Goal: Task Accomplishment & Management: Use online tool/utility

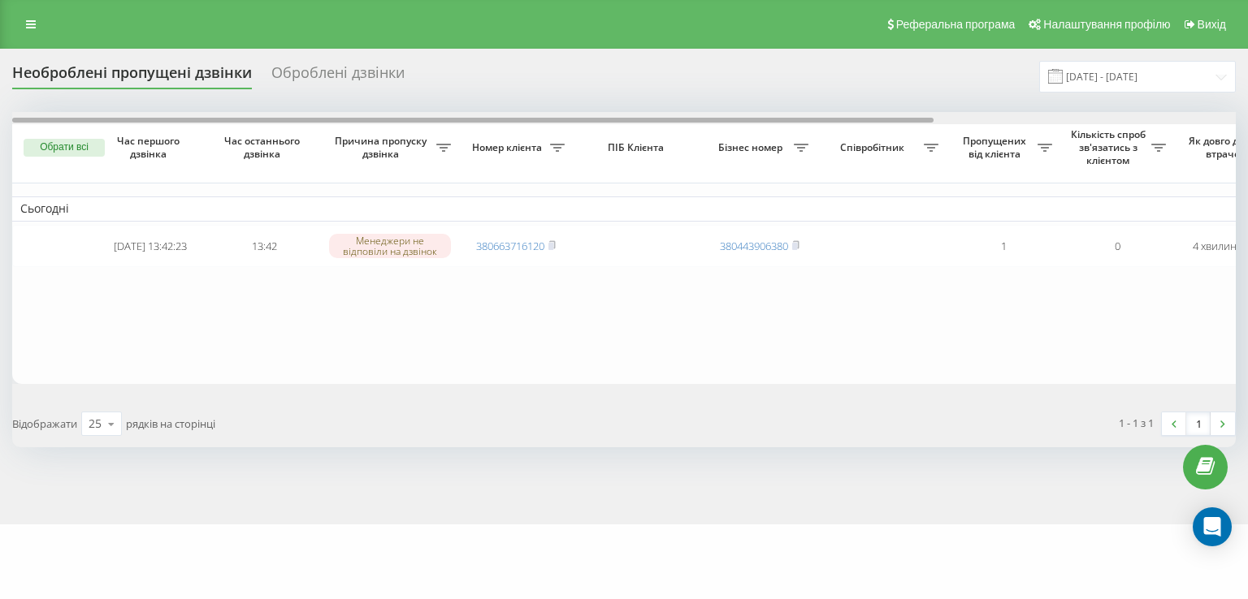
click at [566, 115] on div at bounding box center [623, 118] width 1223 height 12
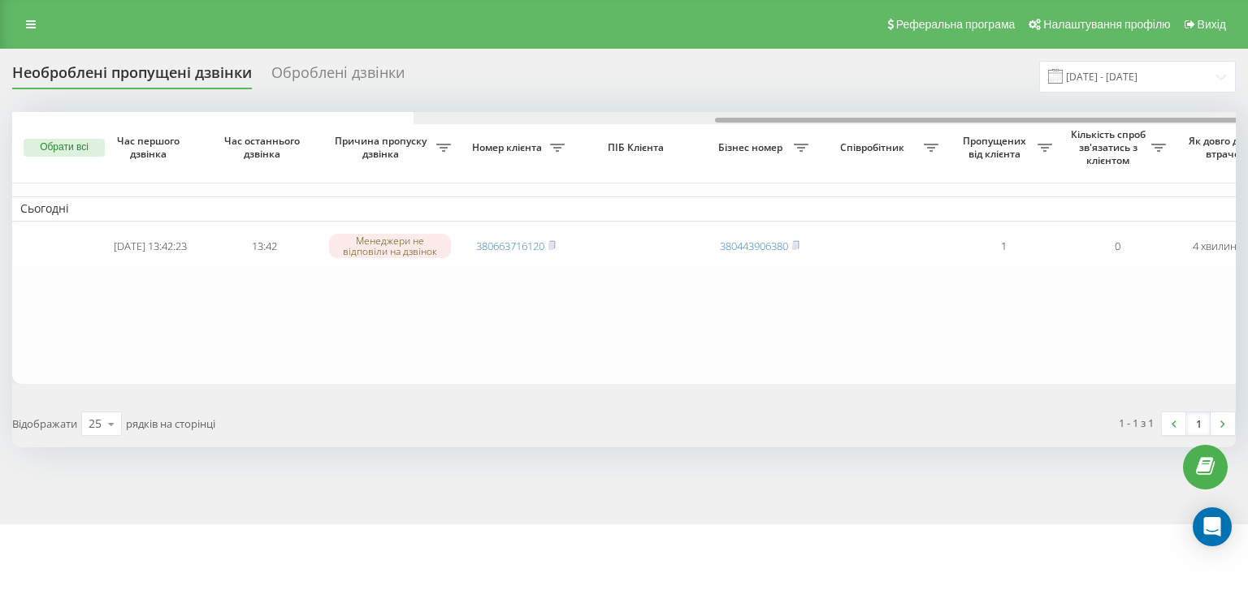
scroll to position [0, 400]
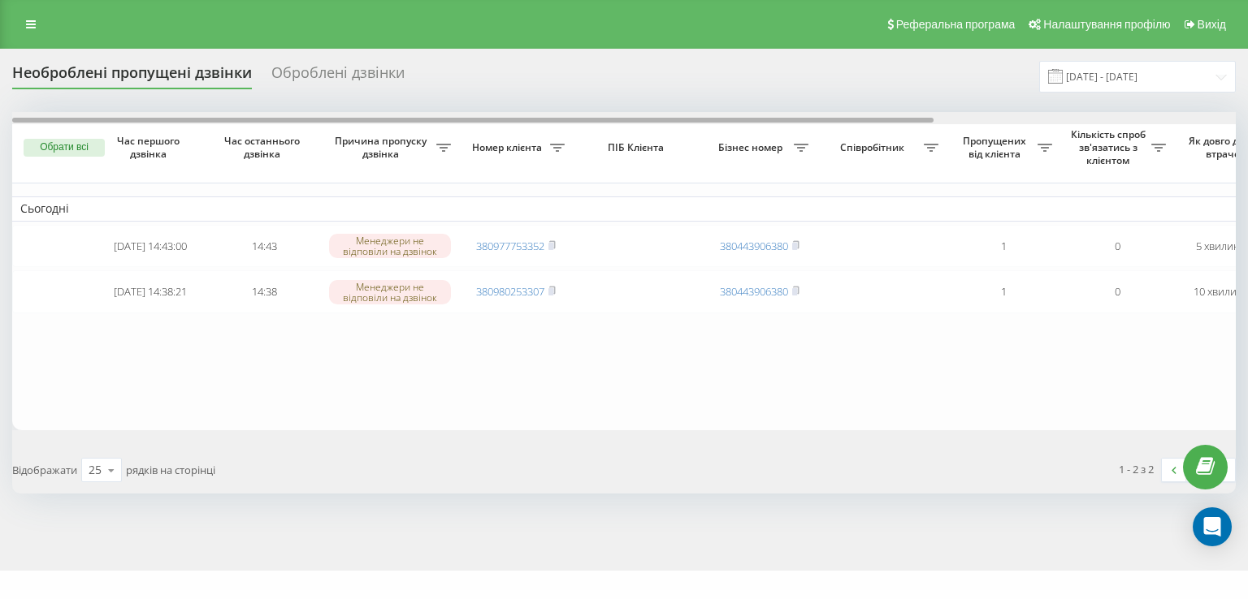
drag, startPoint x: 510, startPoint y: 121, endPoint x: 288, endPoint y: 128, distance: 222.7
click at [299, 128] on div "Обрати всі Час першого дзвінка Час останнього дзвінка Причина пропуску дзвінка …" at bounding box center [623, 271] width 1223 height 318
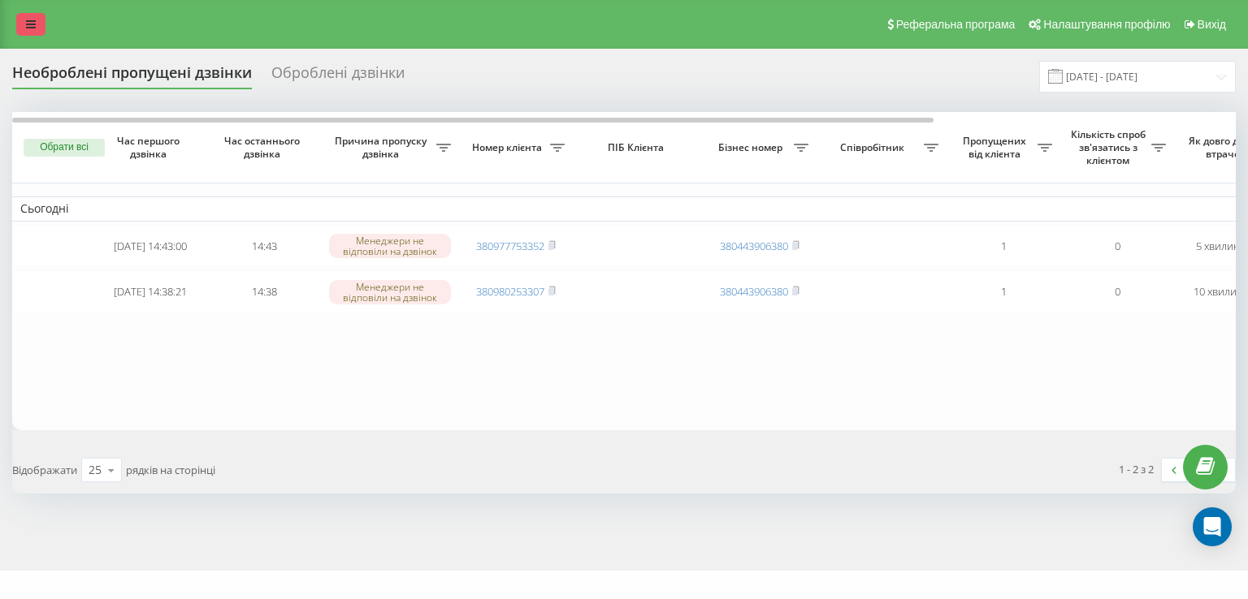
click at [40, 25] on link at bounding box center [30, 24] width 29 height 23
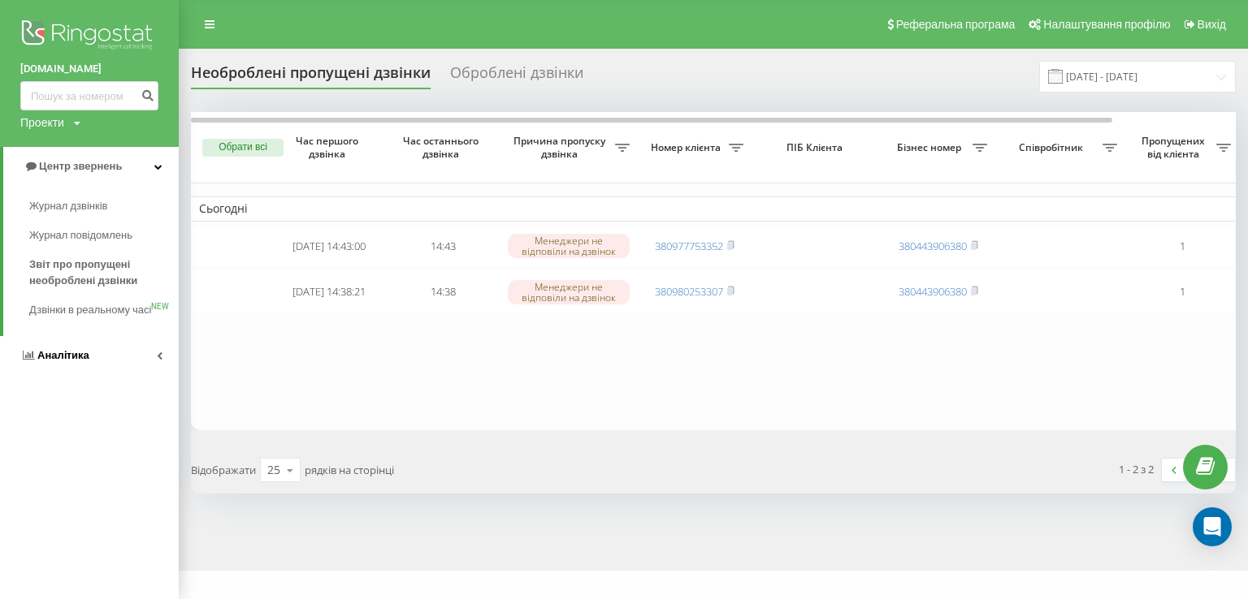
click at [85, 361] on span "Аналiтика" at bounding box center [63, 355] width 52 height 12
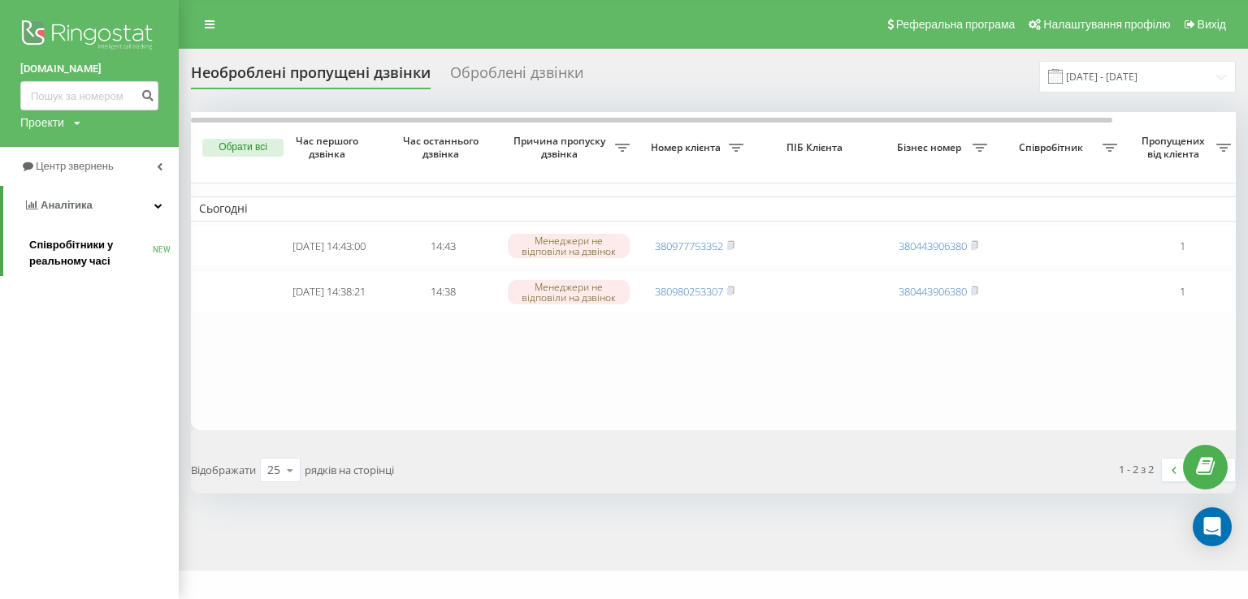
click at [67, 250] on span "Співробітники у реальному часі" at bounding box center [90, 253] width 123 height 32
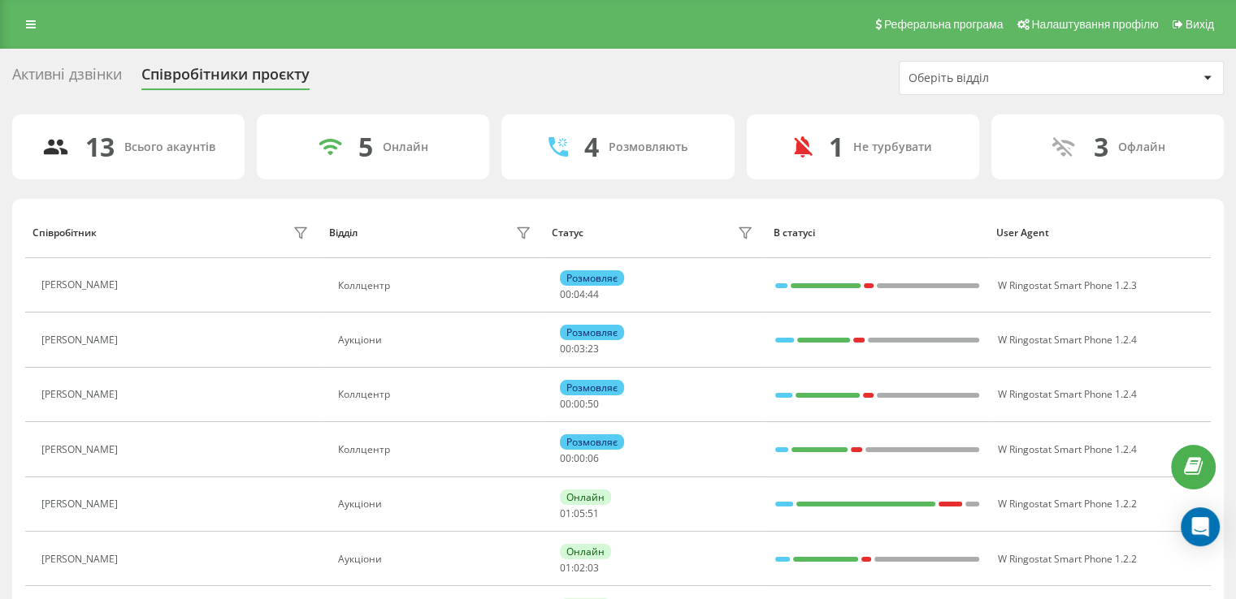
click at [976, 93] on div "Оберіть відділ" at bounding box center [1060, 78] width 323 height 32
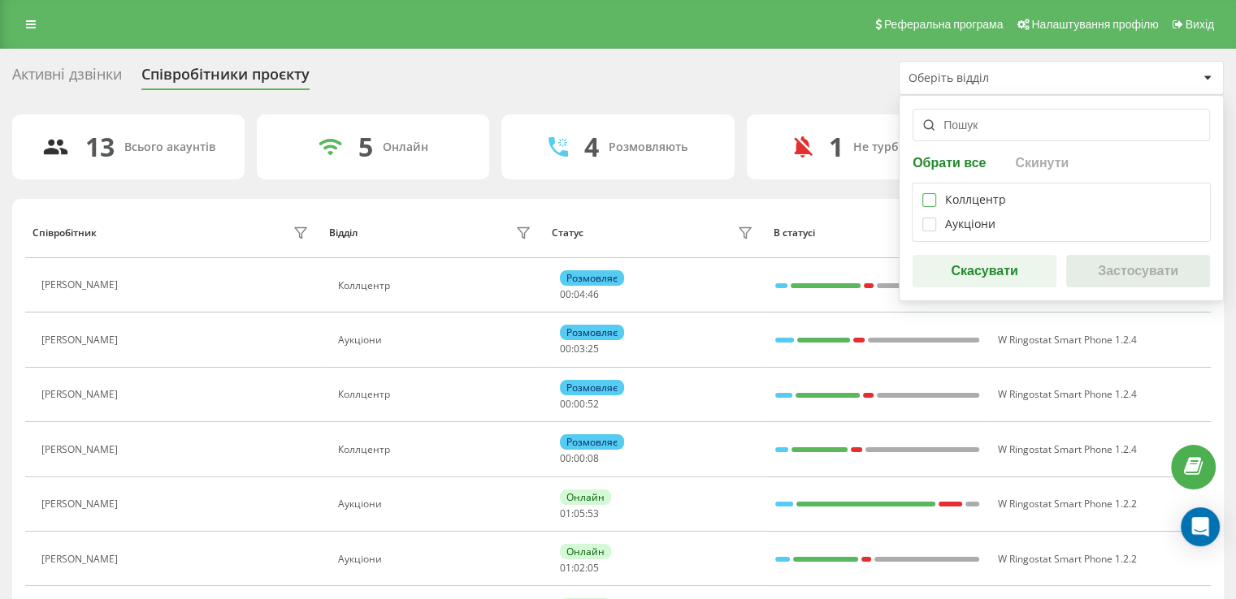
click at [930, 193] on label at bounding box center [929, 193] width 14 height 0
checkbox input "true"
click at [1140, 271] on button "Застосувати" at bounding box center [1138, 271] width 144 height 32
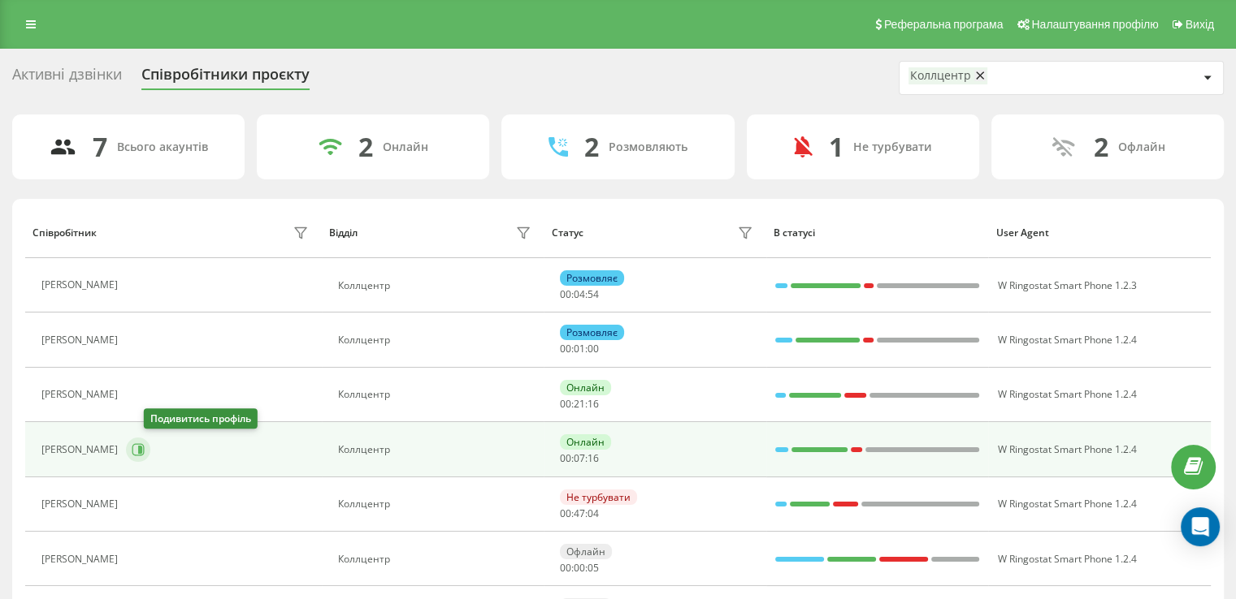
click at [142, 452] on icon at bounding box center [140, 450] width 4 height 8
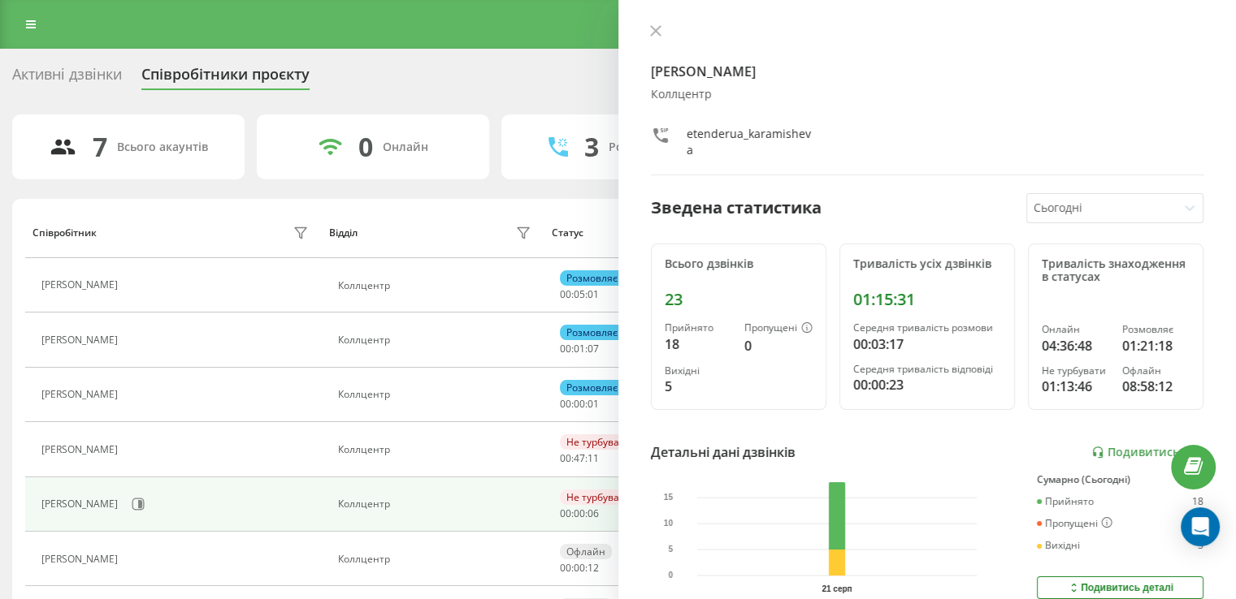
click at [883, 67] on h4 "Ксенія Карамишева" at bounding box center [927, 71] width 553 height 19
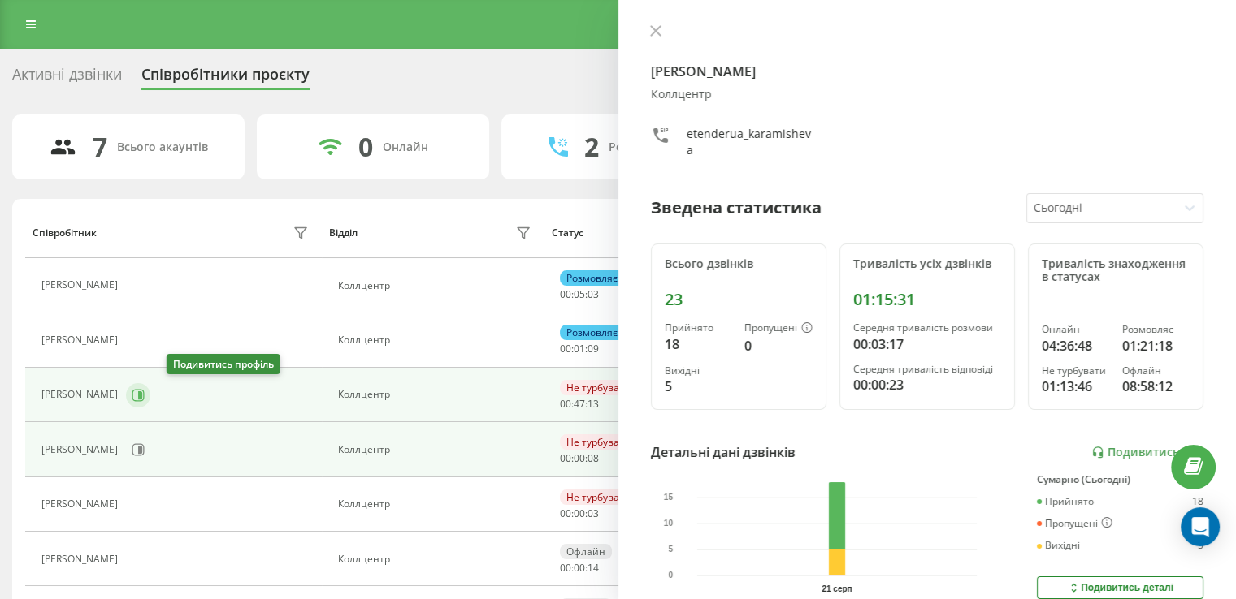
click at [150, 391] on button at bounding box center [138, 395] width 24 height 24
click at [142, 397] on icon at bounding box center [140, 395] width 4 height 8
click at [142, 391] on icon at bounding box center [140, 395] width 4 height 8
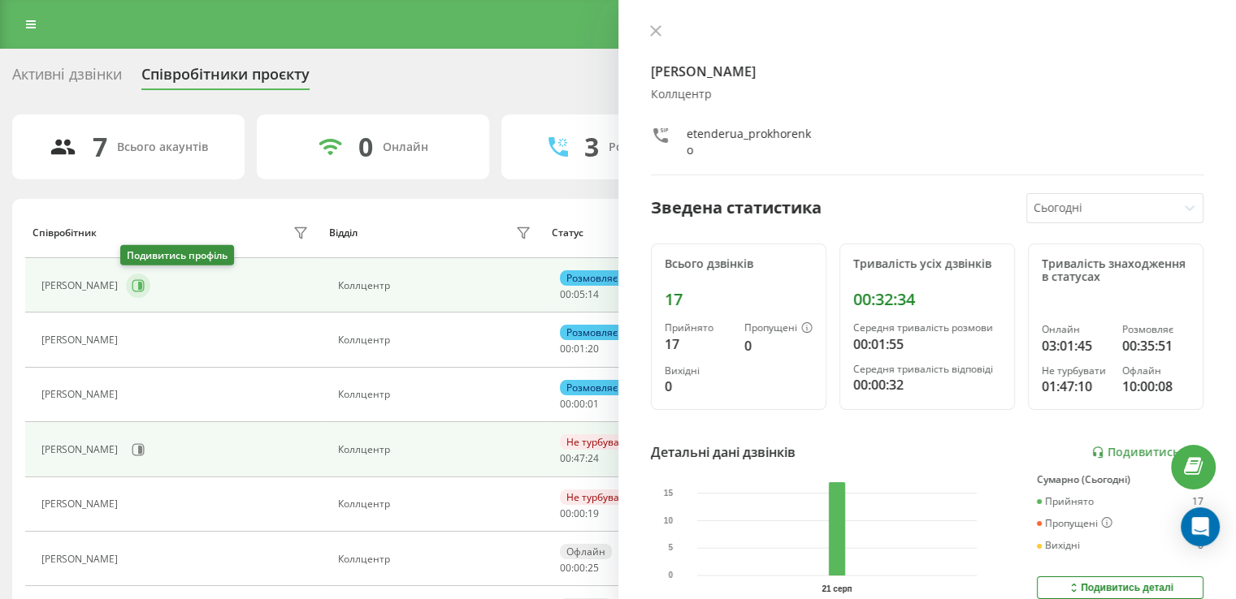
click at [132, 282] on icon at bounding box center [138, 285] width 13 height 13
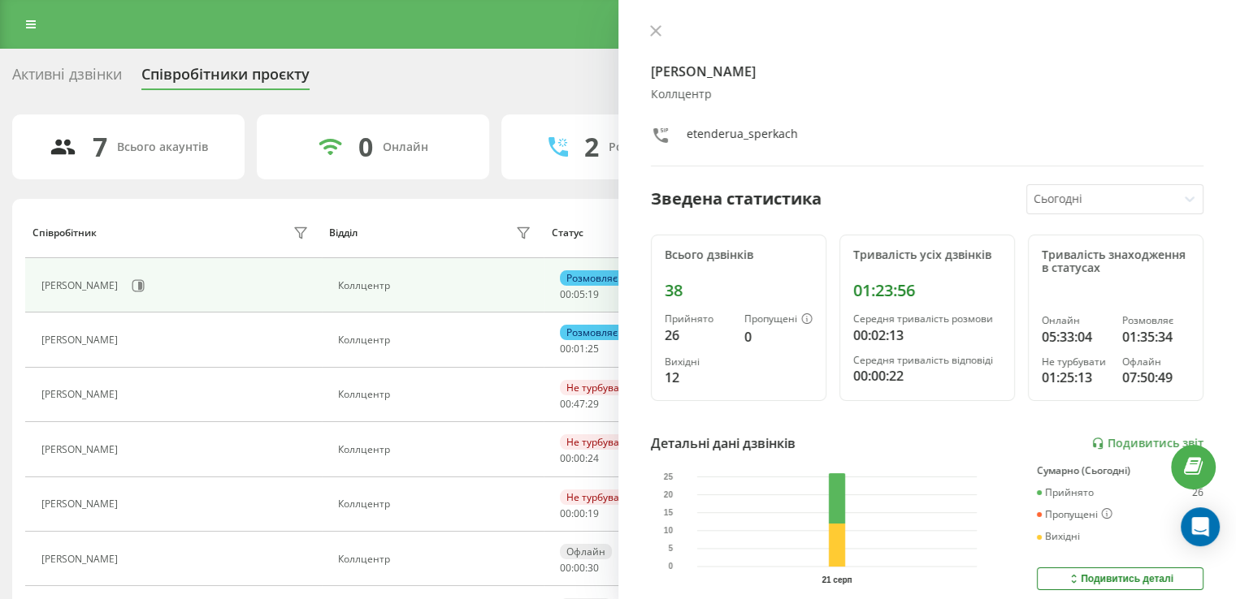
click at [660, 20] on div "Марія Сперкач Коллцентр etenderua_sperkach Зведена статистика Сьогодні Всього д…" at bounding box center [927, 299] width 618 height 599
click at [650, 32] on icon at bounding box center [655, 30] width 11 height 11
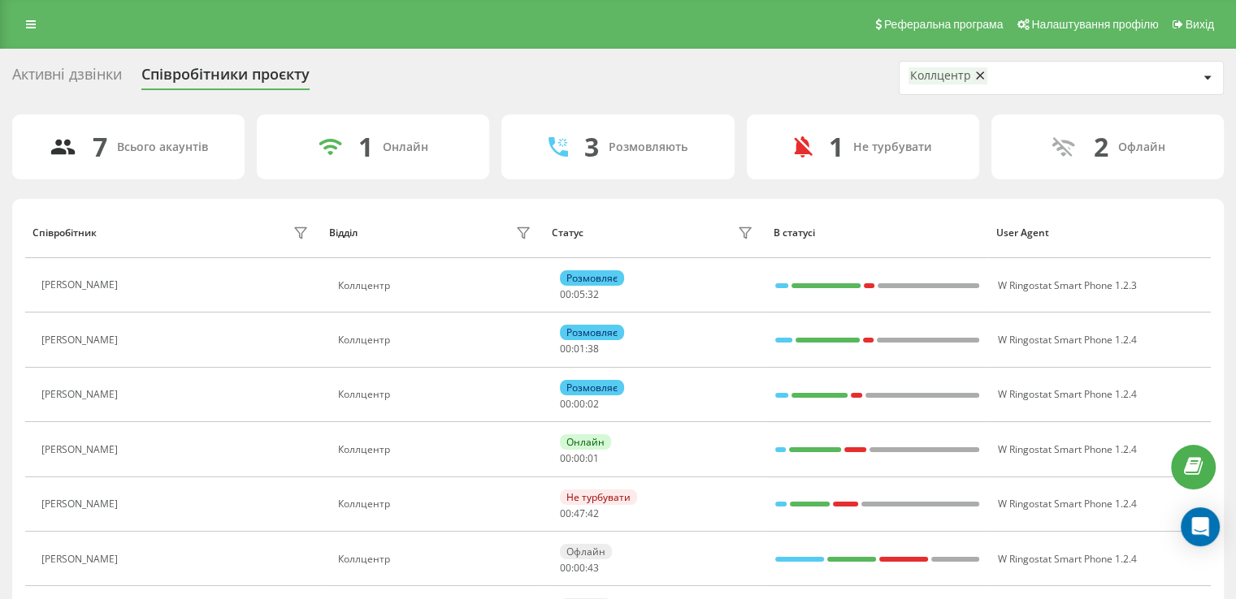
click at [825, 193] on div "7 Всього акаунтів 1 Онлайн 3 Розмовляють 1 Не турбувати 2 Офлайн Співробітник В…" at bounding box center [617, 403] width 1211 height 576
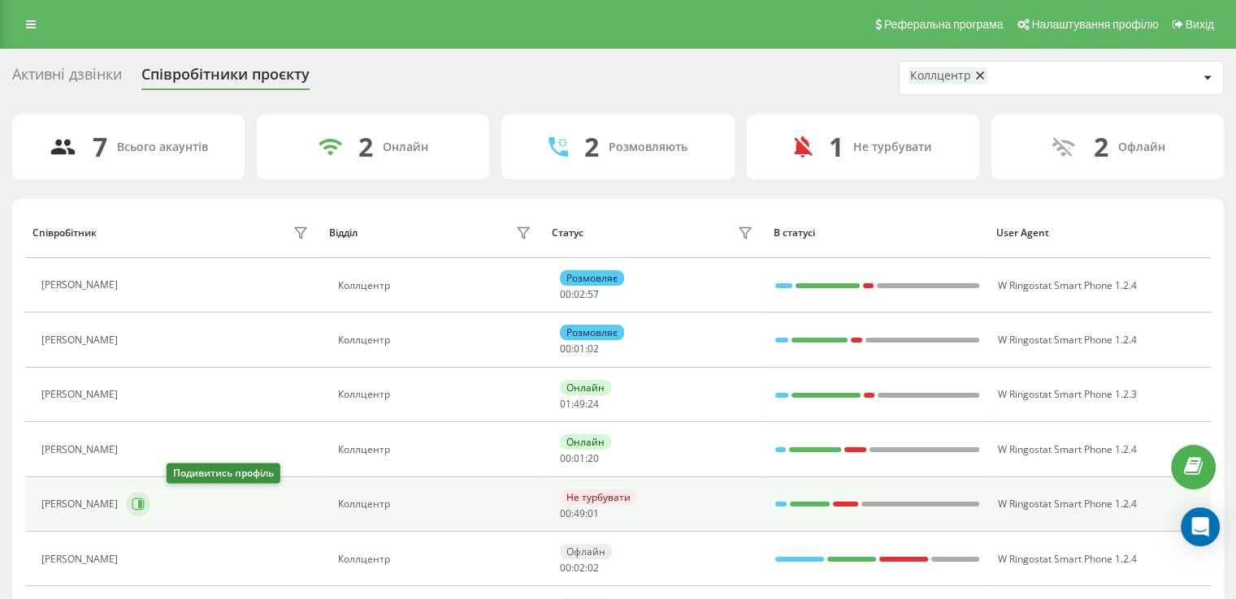
click at [142, 503] on icon at bounding box center [140, 504] width 4 height 8
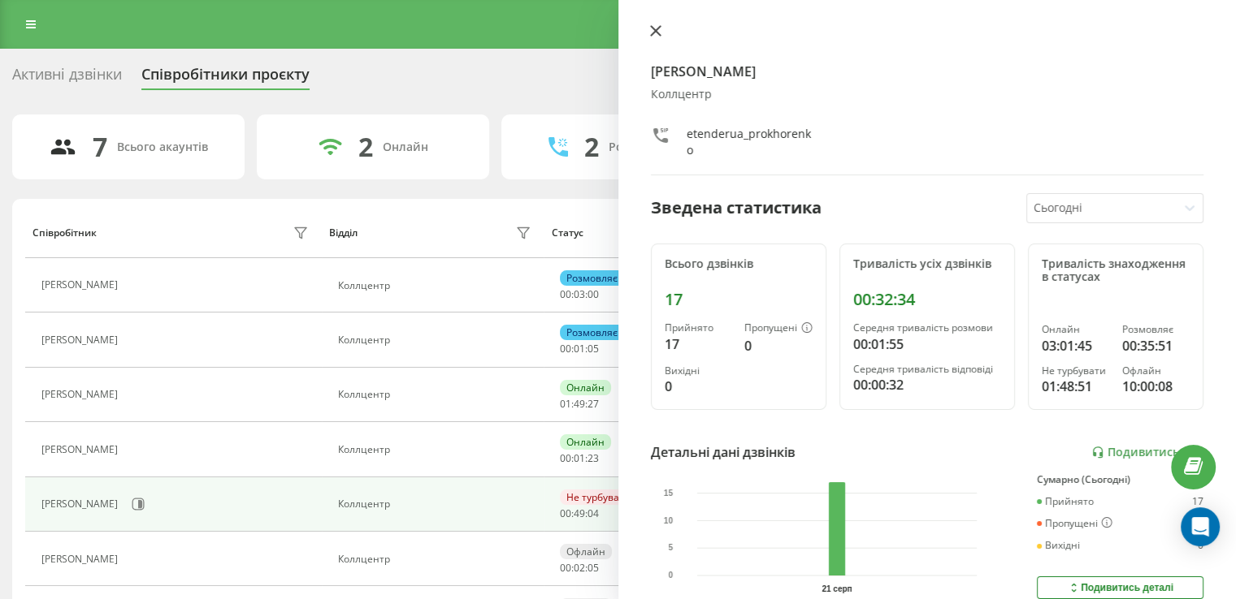
click at [660, 27] on icon at bounding box center [655, 30] width 11 height 11
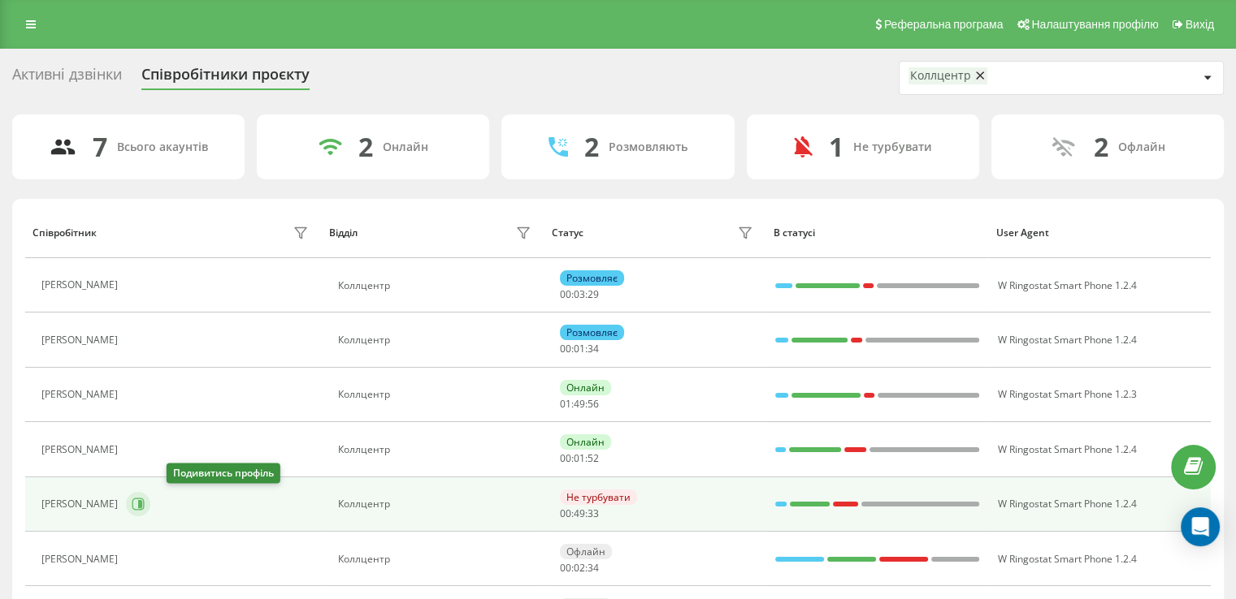
click at [145, 504] on icon at bounding box center [138, 504] width 13 height 13
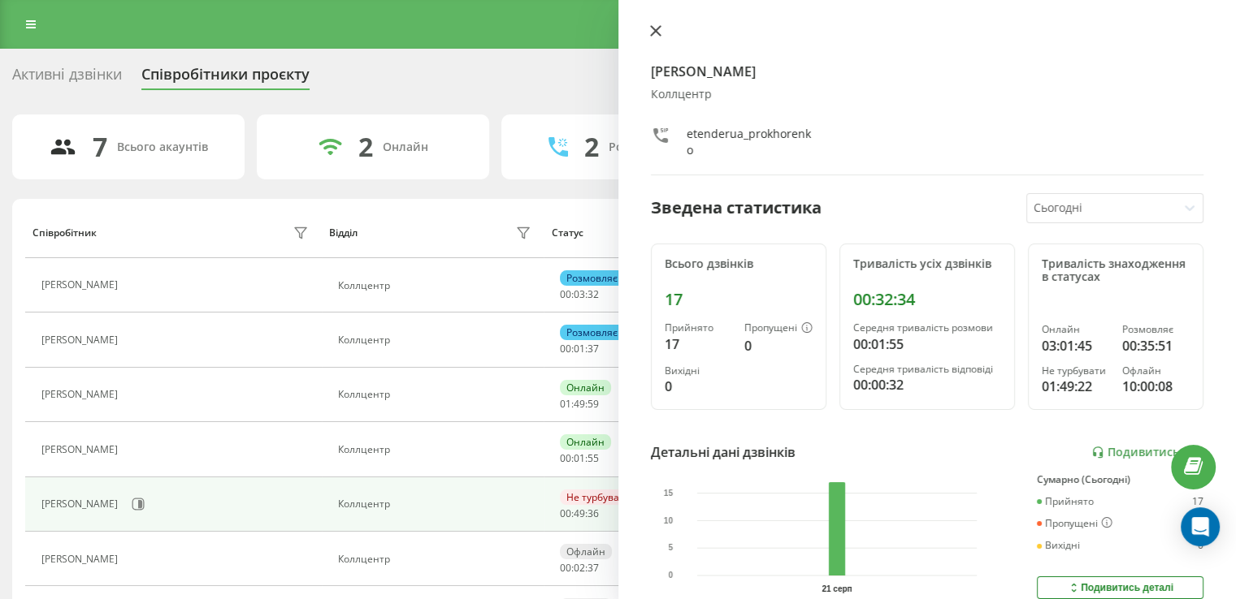
click at [660, 39] on button at bounding box center [655, 31] width 21 height 15
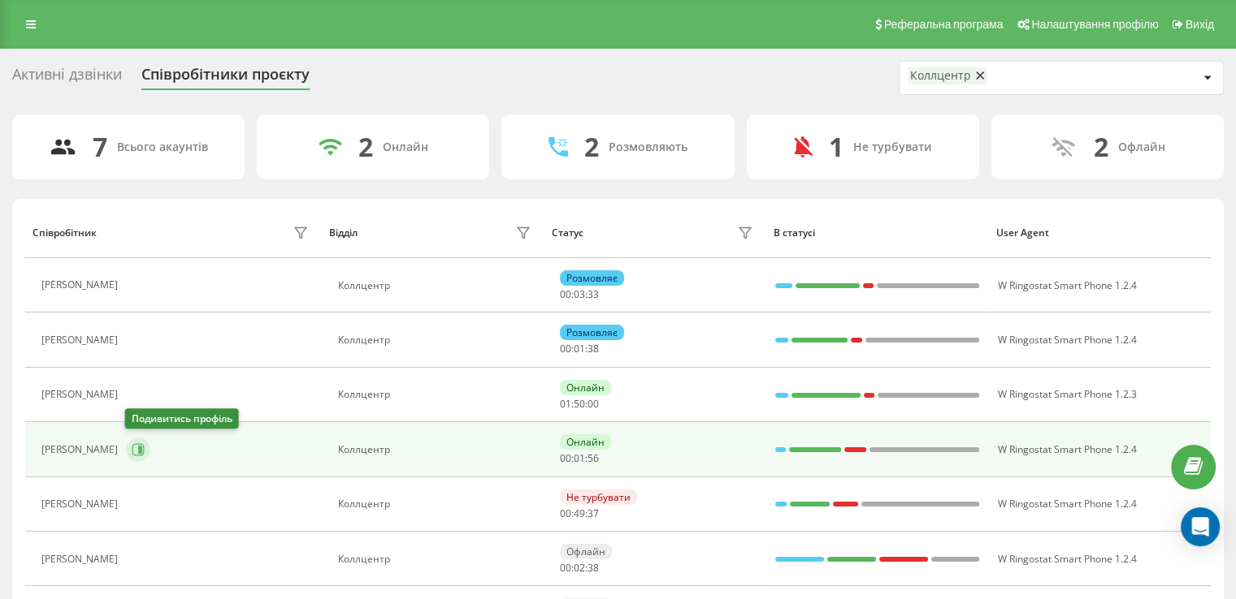
click at [142, 446] on icon at bounding box center [138, 450] width 12 height 12
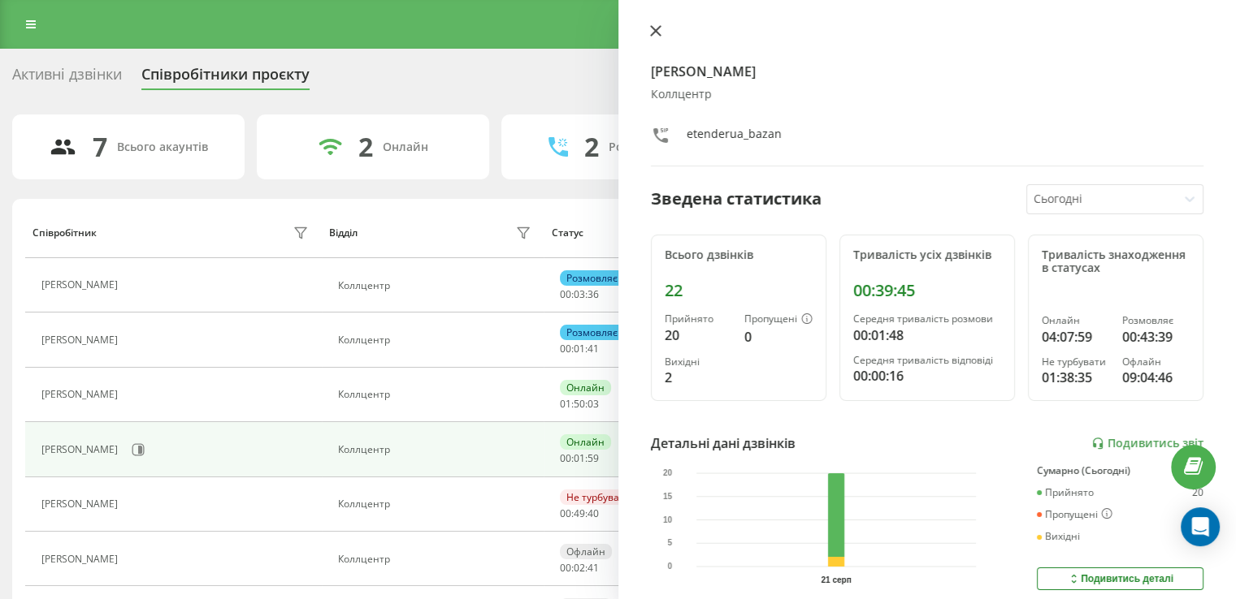
click at [654, 27] on icon at bounding box center [655, 30] width 11 height 11
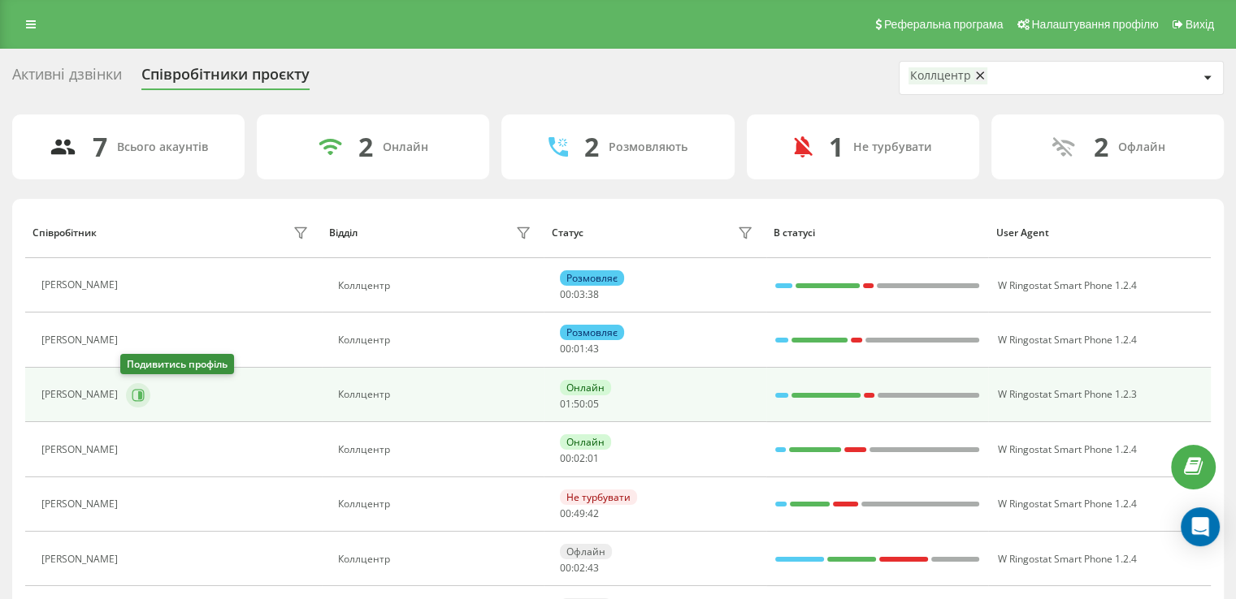
click at [138, 397] on icon at bounding box center [140, 395] width 4 height 8
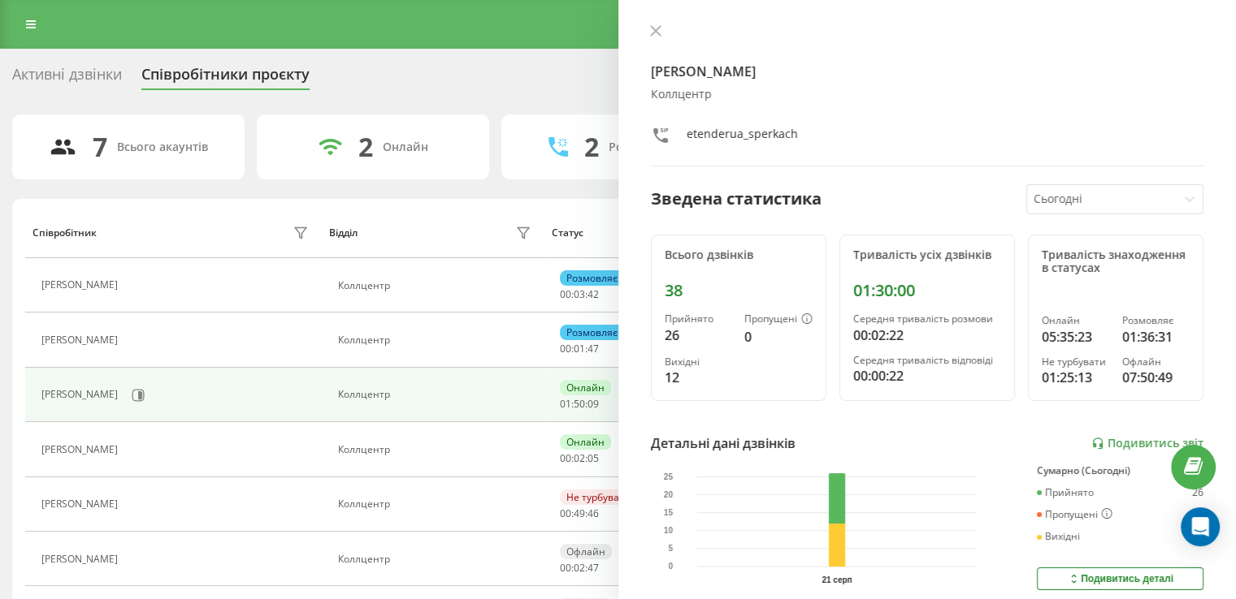
click at [656, 24] on button at bounding box center [655, 31] width 21 height 15
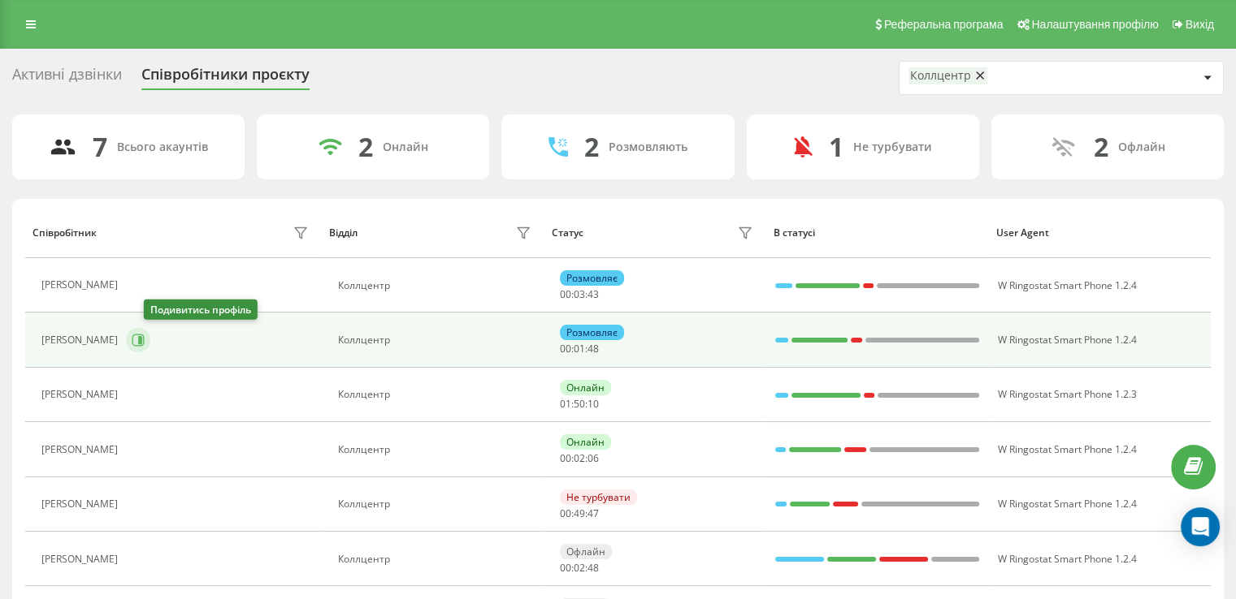
click at [145, 337] on icon at bounding box center [138, 340] width 13 height 13
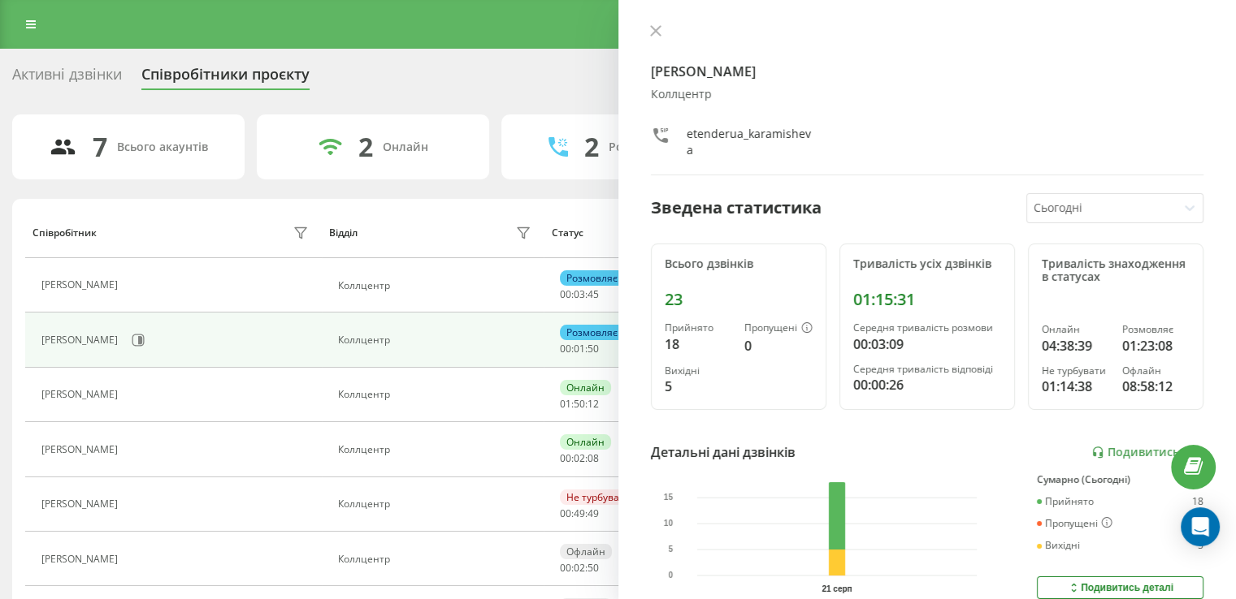
drag, startPoint x: 655, startPoint y: 36, endPoint x: 624, endPoint y: 47, distance: 32.9
click at [655, 35] on icon at bounding box center [655, 30] width 11 height 11
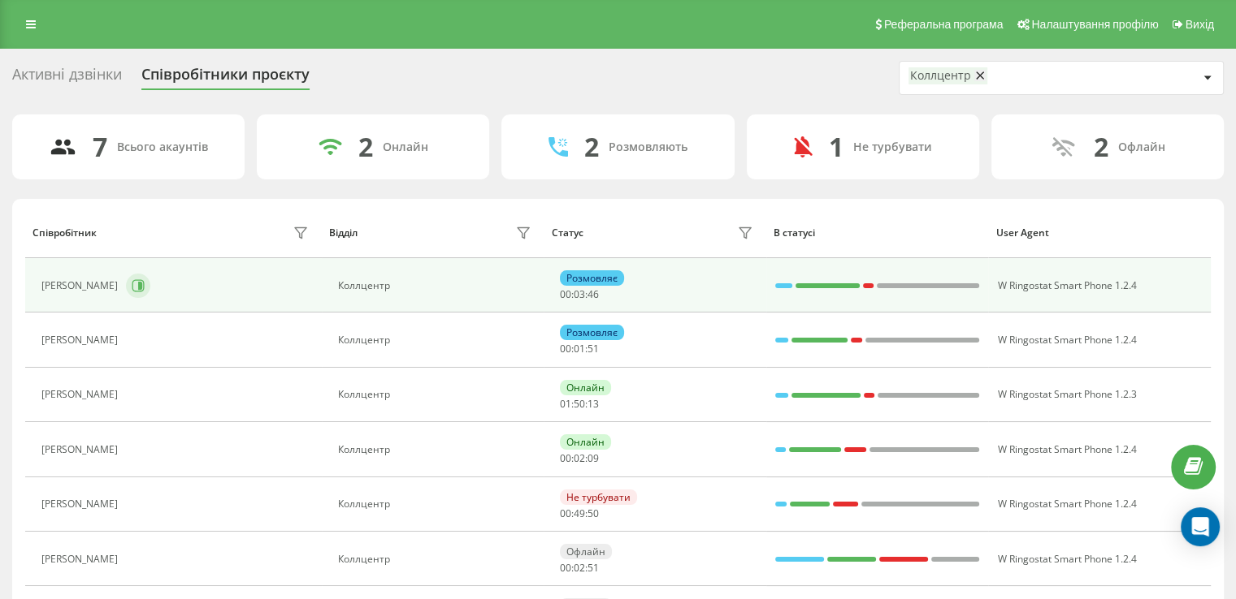
click at [138, 286] on icon at bounding box center [140, 286] width 4 height 8
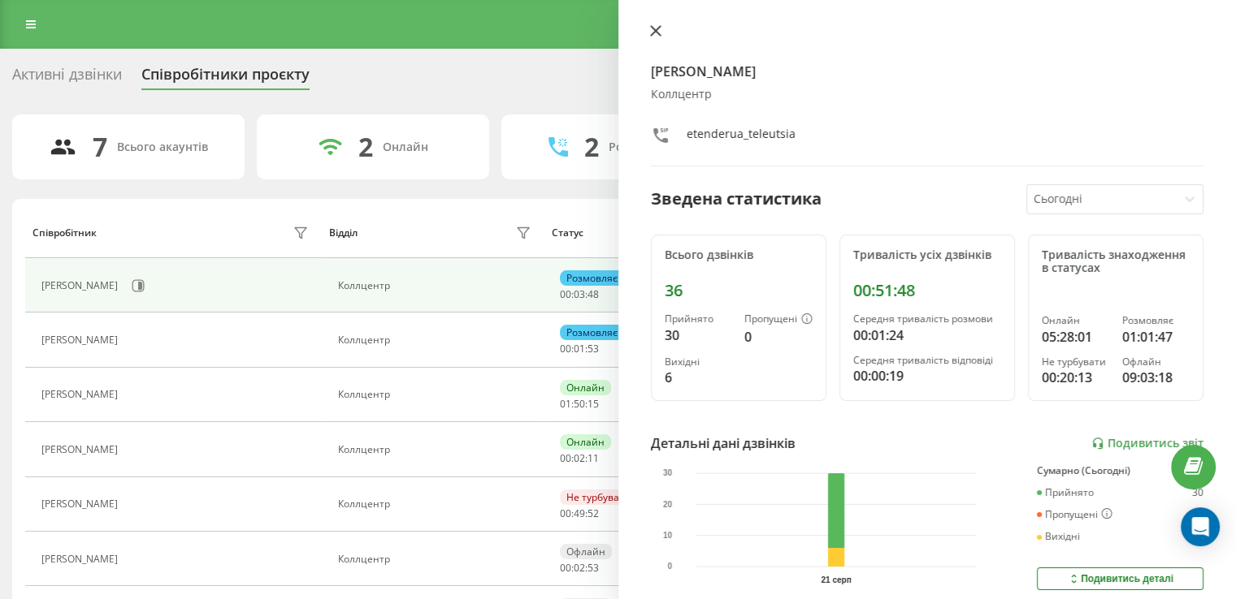
click at [658, 37] on icon at bounding box center [655, 30] width 11 height 11
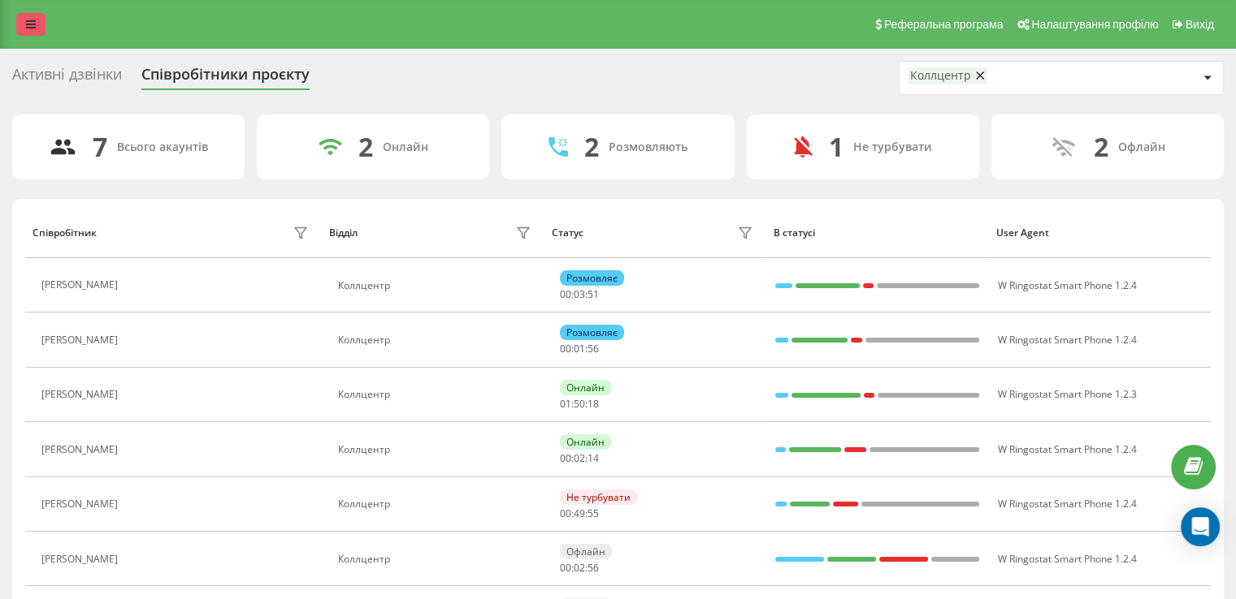
click at [26, 20] on icon at bounding box center [31, 24] width 10 height 11
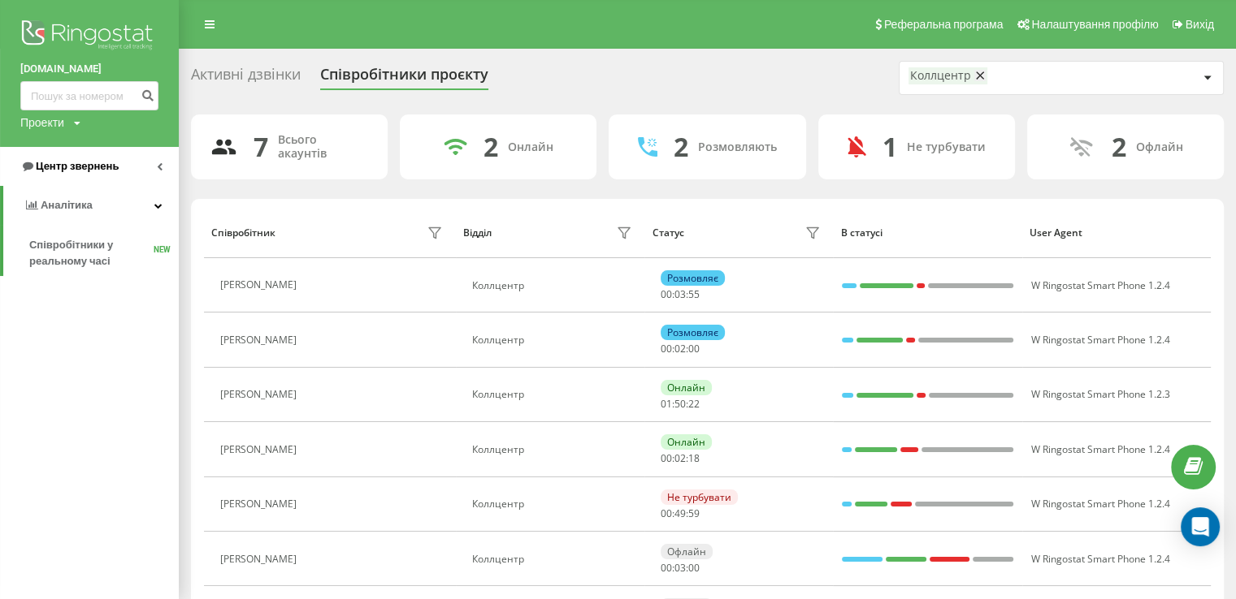
click at [66, 173] on span "Центр звернень" at bounding box center [69, 166] width 98 height 16
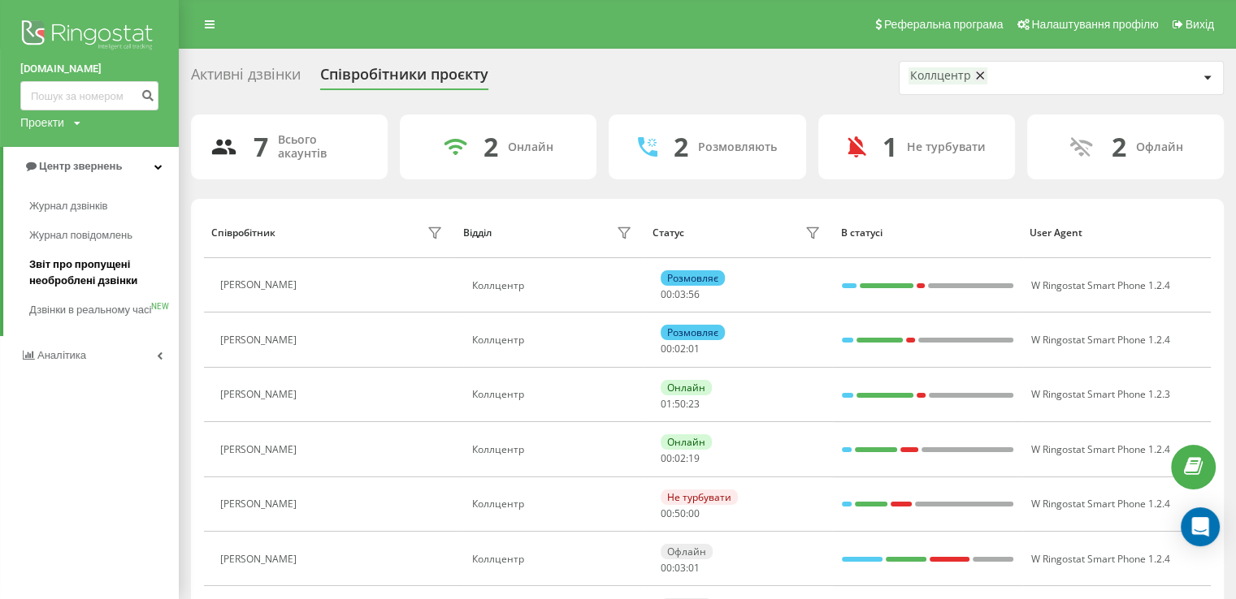
click at [88, 287] on span "Звіт про пропущені необроблені дзвінки" at bounding box center [99, 273] width 141 height 32
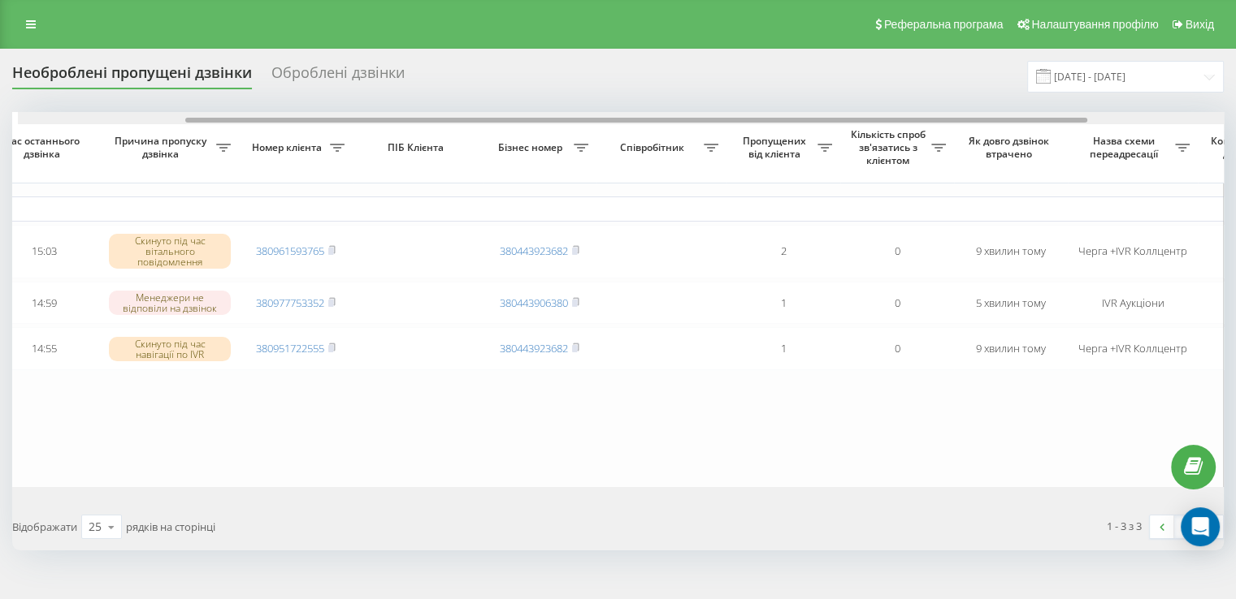
scroll to position [0, 235]
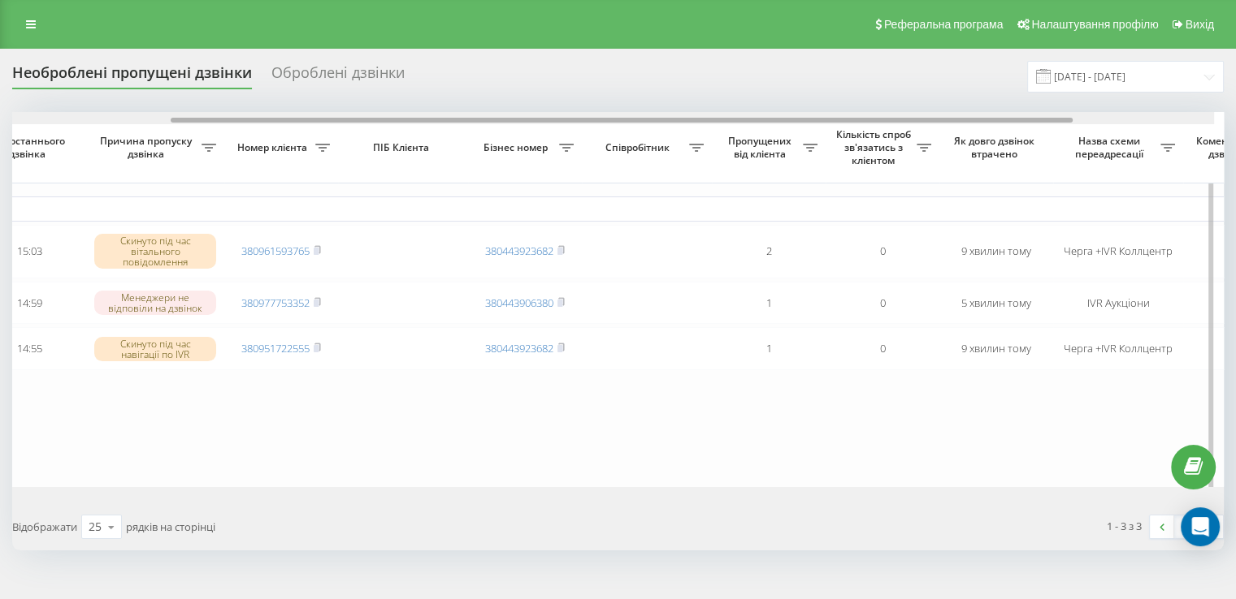
drag, startPoint x: 560, startPoint y: 119, endPoint x: 736, endPoint y: 135, distance: 176.1
click at [736, 135] on div "Обрати всі Час першого дзвінка Час останнього дзвінка Причина пропуску дзвінка …" at bounding box center [617, 299] width 1211 height 375
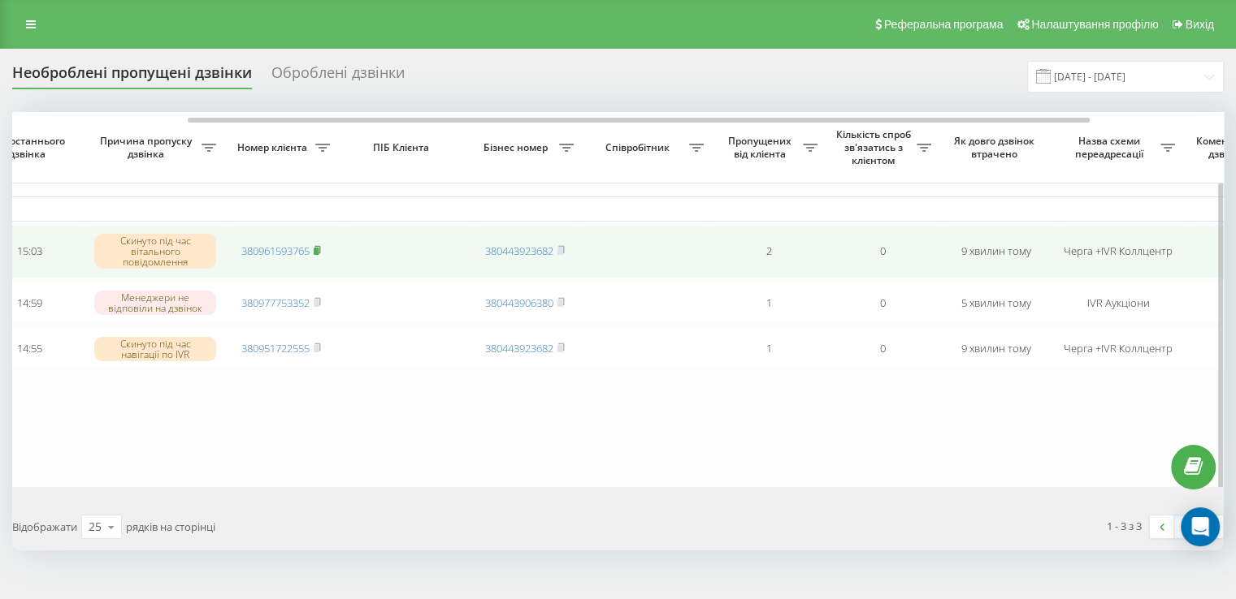
click at [320, 251] on icon at bounding box center [317, 249] width 6 height 7
